Goal: Navigation & Orientation: Find specific page/section

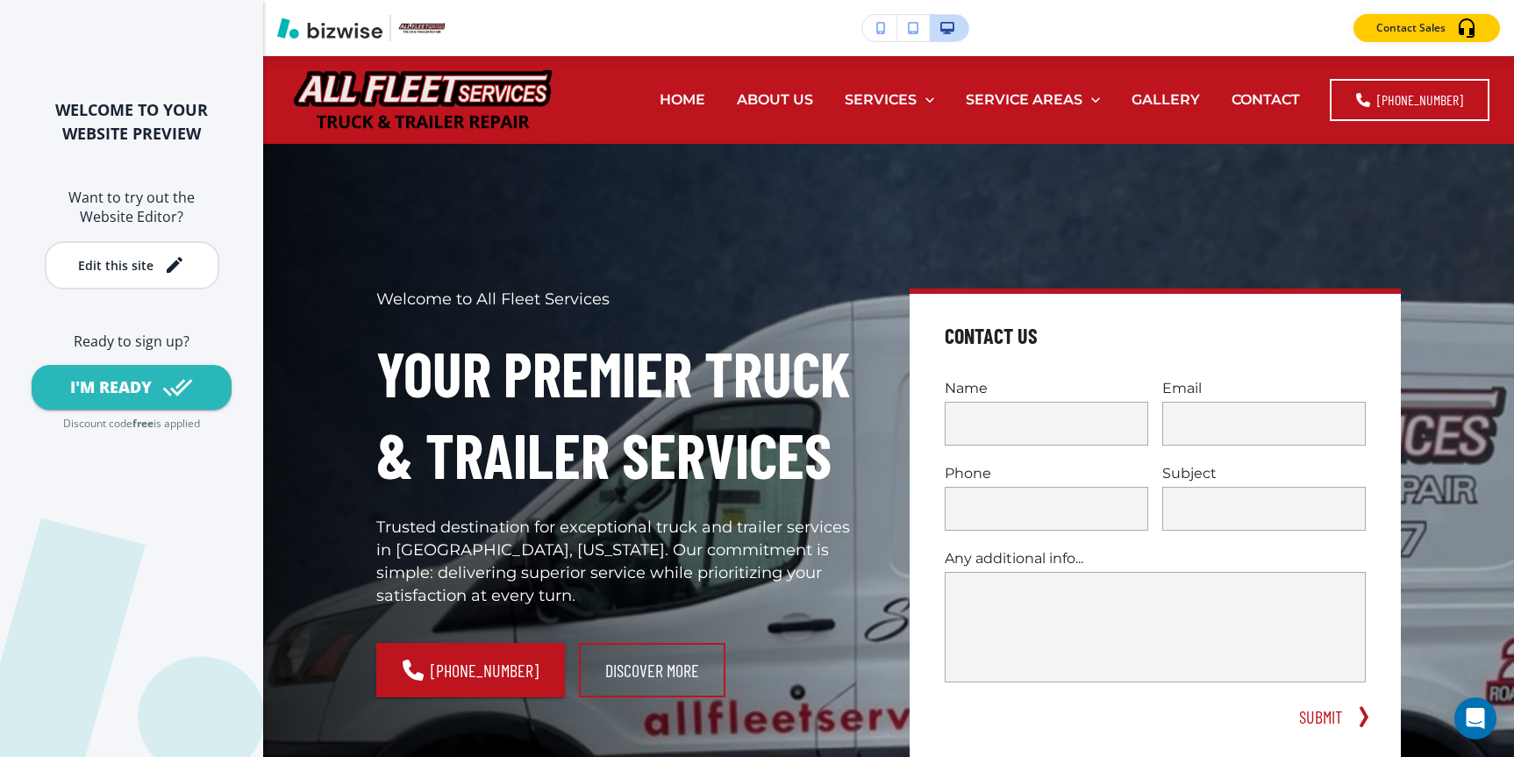
click at [146, 446] on div "WELCOME TO YOUR WEBSITE PREVIEW Want to try out the Website Editor? Edit this s…" at bounding box center [131, 378] width 263 height 757
click at [177, 475] on div "WELCOME TO YOUR WEBSITE PREVIEW Want to try out the Website Editor? Edit this s…" at bounding box center [131, 378] width 263 height 757
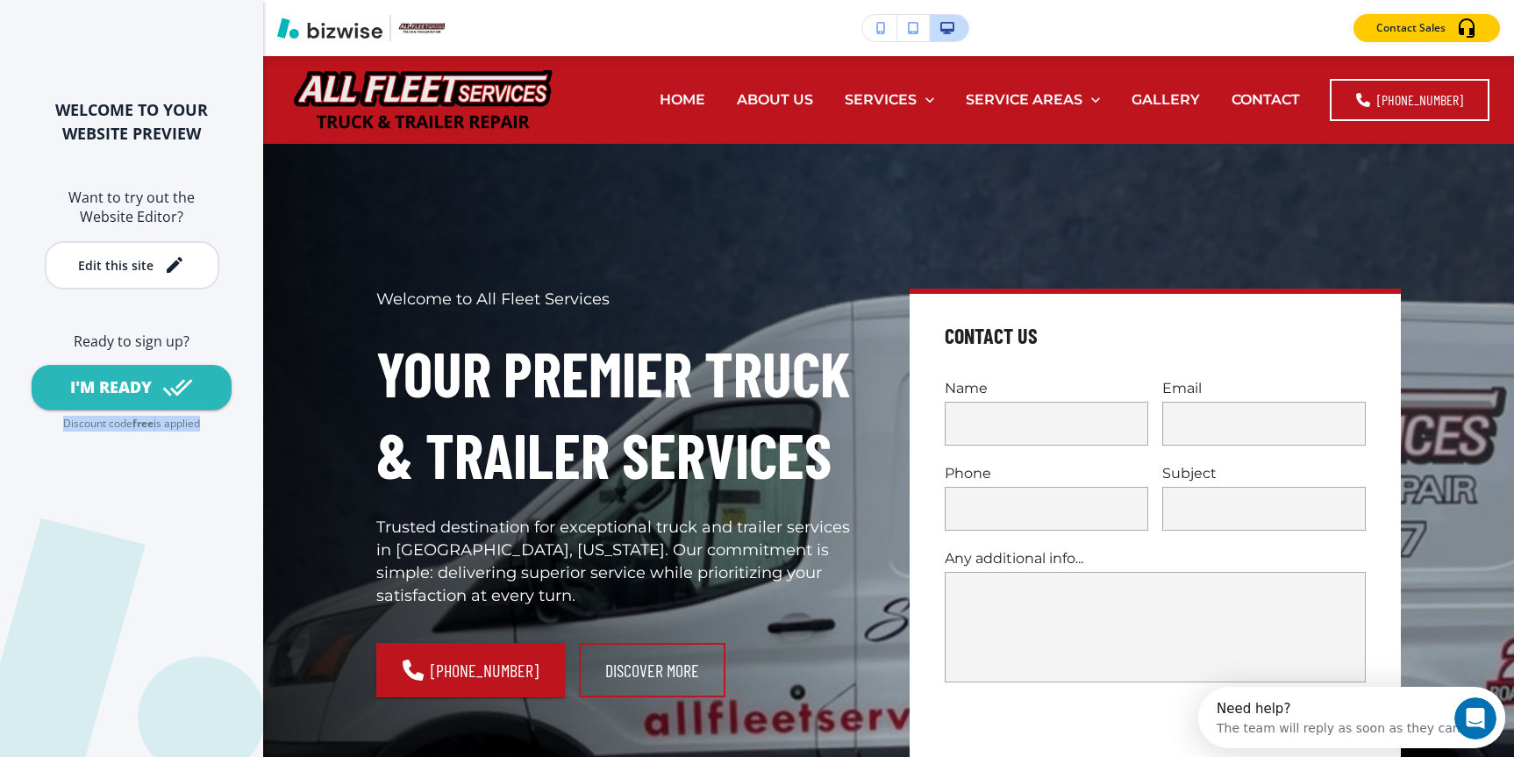
drag, startPoint x: 208, startPoint y: 425, endPoint x: 59, endPoint y: 425, distance: 149.1
click at [60, 425] on div "Discount code free is applied" at bounding box center [131, 424] width 207 height 15
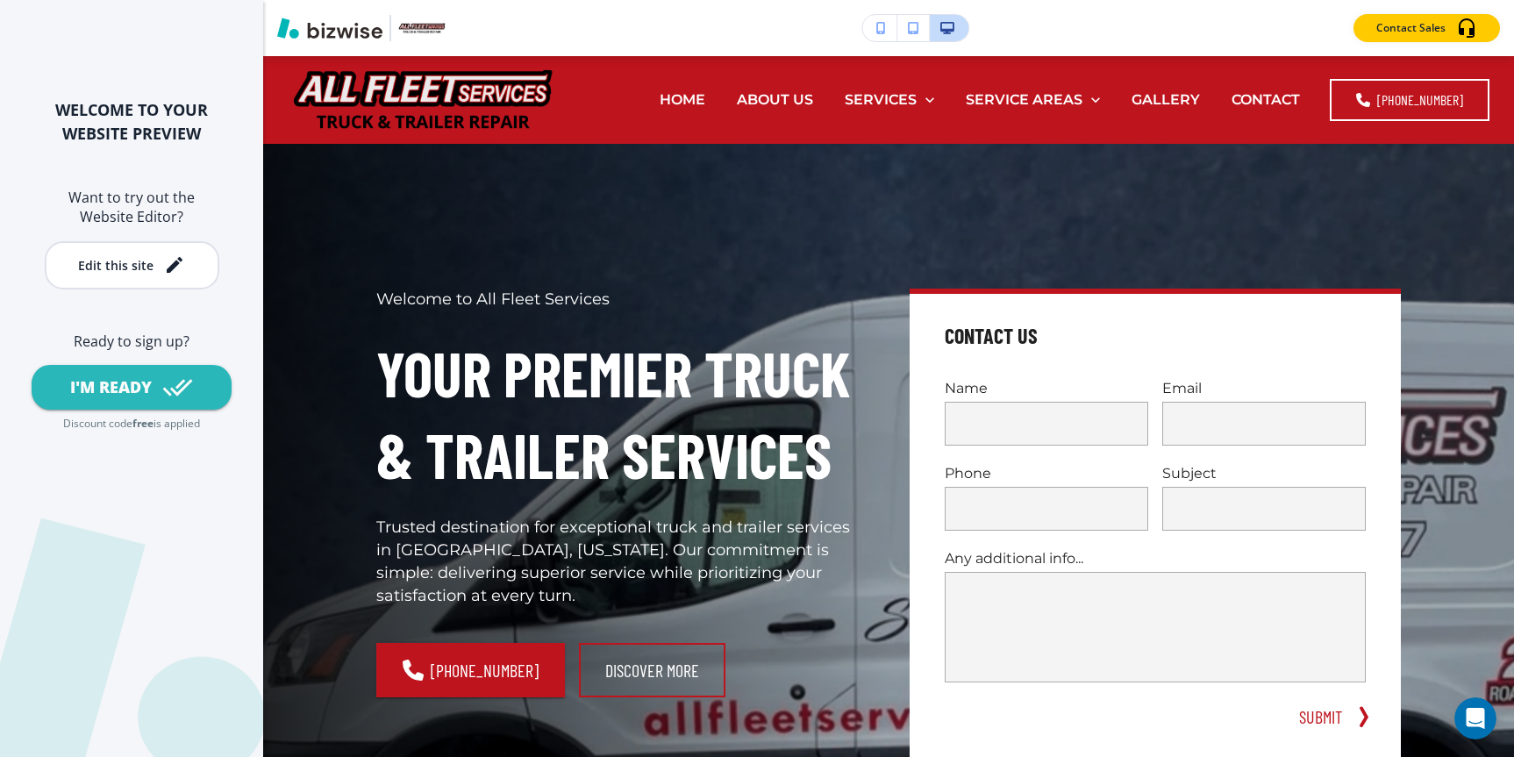
click at [164, 318] on div "WELCOME TO YOUR WEBSITE PREVIEW Want to try out the Website Editor? Edit this s…" at bounding box center [131, 378] width 263 height 757
drag, startPoint x: 208, startPoint y: 434, endPoint x: 39, endPoint y: 432, distance: 168.4
click at [39, 432] on div "WELCOME TO YOUR WEBSITE PREVIEW Want to try out the Website Editor? Edit this s…" at bounding box center [131, 378] width 263 height 757
